Goal: Task Accomplishment & Management: Manage account settings

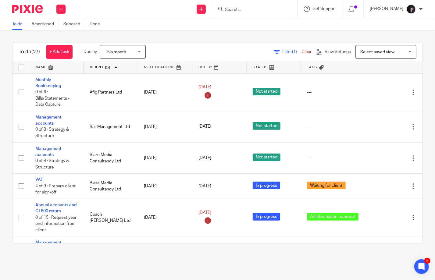
scroll to position [511, 0]
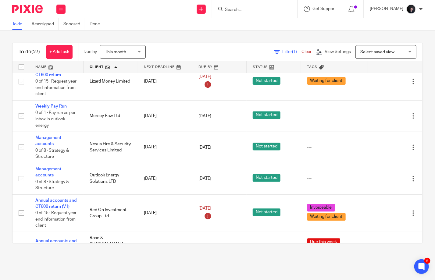
drag, startPoint x: 244, startPoint y: 13, endPoint x: 245, endPoint y: 9, distance: 3.4
click at [244, 12] on form at bounding box center [256, 9] width 65 height 8
click at [245, 9] on input "Search" at bounding box center [251, 9] width 55 height 5
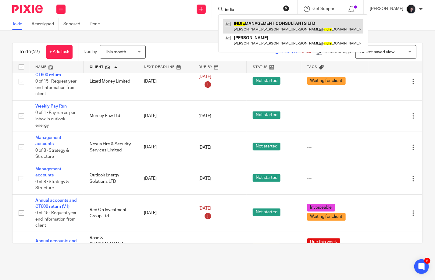
type input "indie"
click at [256, 25] on link at bounding box center [293, 26] width 140 height 14
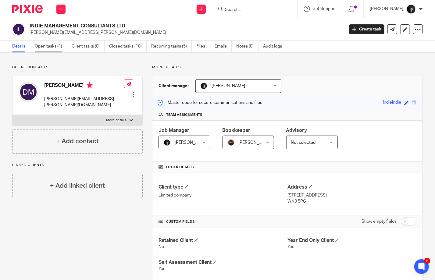
click at [50, 48] on link "Open tasks (1)" at bounding box center [51, 47] width 32 height 12
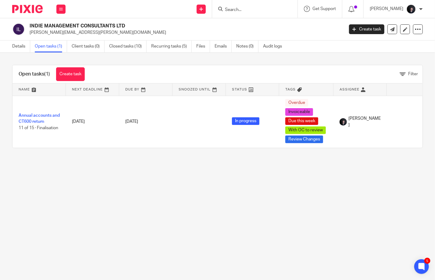
drag, startPoint x: 134, startPoint y: 33, endPoint x: 30, endPoint y: 36, distance: 103.4
click at [30, 36] on div "INDIE MANAGEMENT CONSULTANTS LTD [PERSON_NAME][EMAIL_ADDRESS][PERSON_NAME][DOMA…" at bounding box center [217, 29] width 435 height 22
copy p "[PERSON_NAME][EMAIL_ADDRESS][PERSON_NAME][DOMAIN_NAME]"
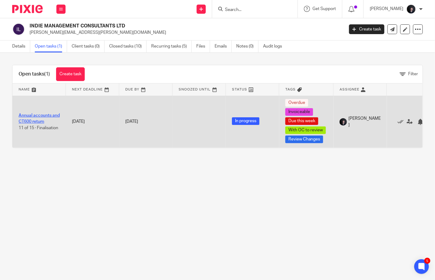
click at [35, 120] on link "Annual accounts and CT600 return" at bounding box center [39, 118] width 41 height 10
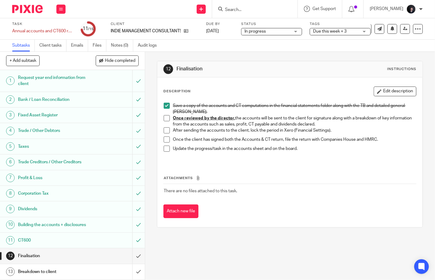
click at [337, 29] on span "Due this week + 3" at bounding box center [336, 31] width 46 height 6
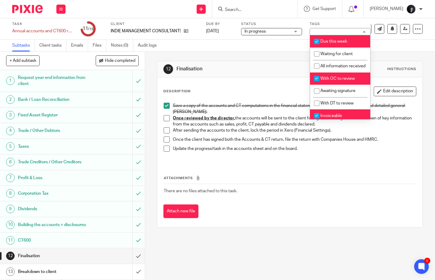
click at [341, 81] on span "With OC to review" at bounding box center [337, 79] width 34 height 4
checkbox input "false"
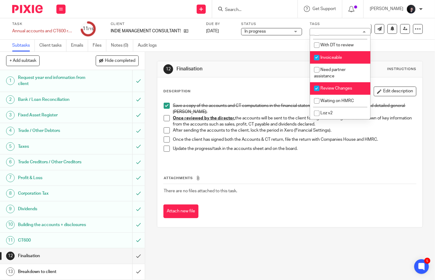
click at [332, 92] on li "Review Changes" at bounding box center [340, 88] width 60 height 13
checkbox input "false"
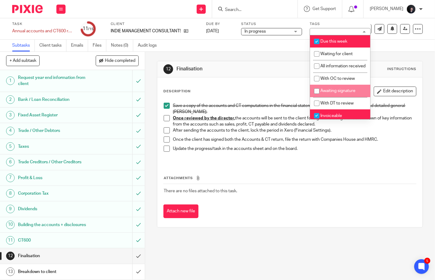
click at [339, 93] on span "Awaiting signature" at bounding box center [337, 91] width 35 height 4
checkbox input "true"
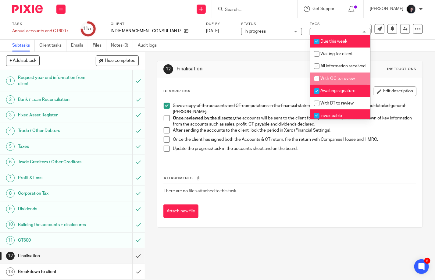
click at [255, 67] on h1 "Finalisation" at bounding box center [240, 69] width 127 height 6
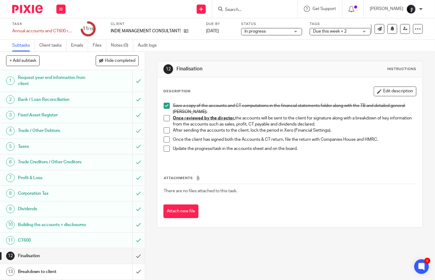
click at [165, 116] on span at bounding box center [167, 118] width 6 height 6
